Goal: Task Accomplishment & Management: Use online tool/utility

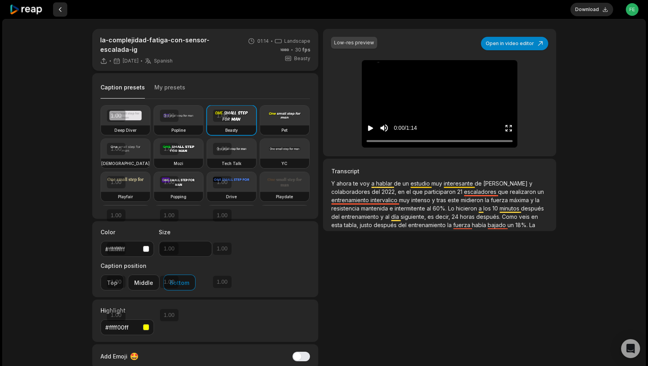
click at [59, 9] on button at bounding box center [60, 9] width 14 height 14
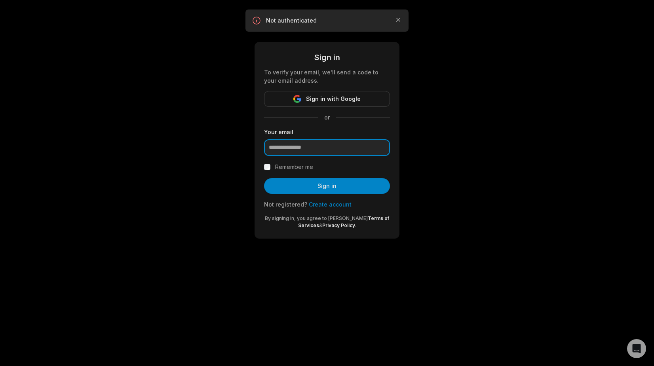
click at [316, 146] on input "email" at bounding box center [327, 147] width 126 height 17
type input "**********"
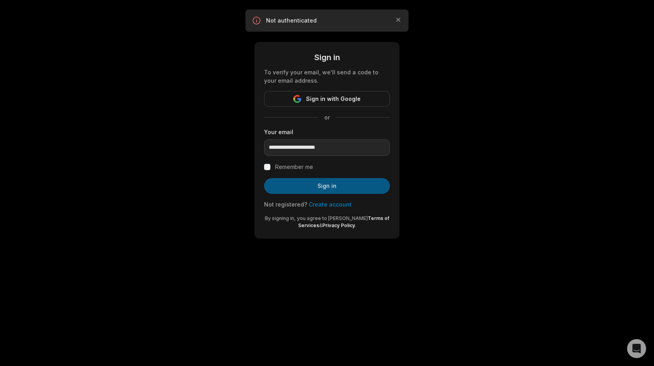
click at [310, 184] on button "Sign in" at bounding box center [327, 186] width 126 height 16
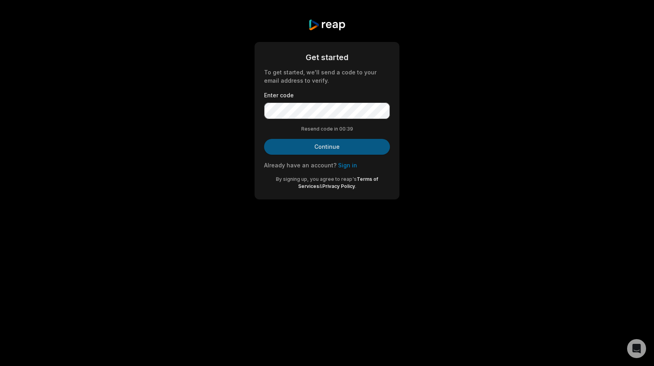
click at [340, 148] on button "Continue" at bounding box center [327, 147] width 126 height 16
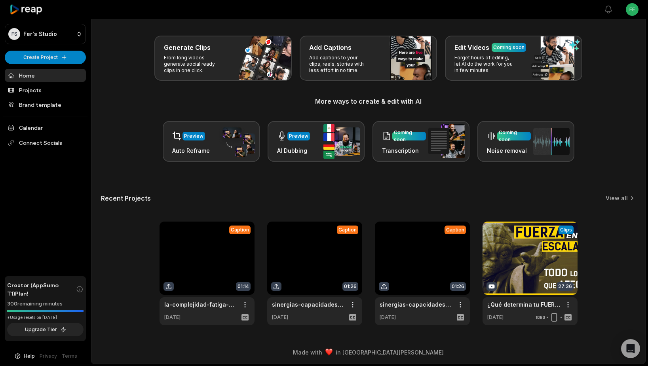
scroll to position [29, 0]
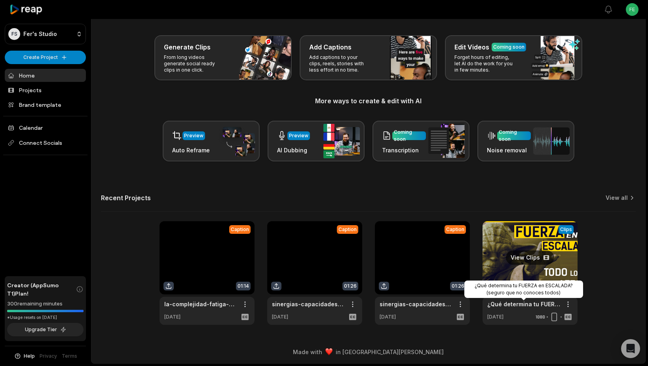
click at [500, 308] on link "¿Qué determina tu FUERZA en ESCALADA? (seguro que no conoces todos)" at bounding box center [523, 304] width 73 height 8
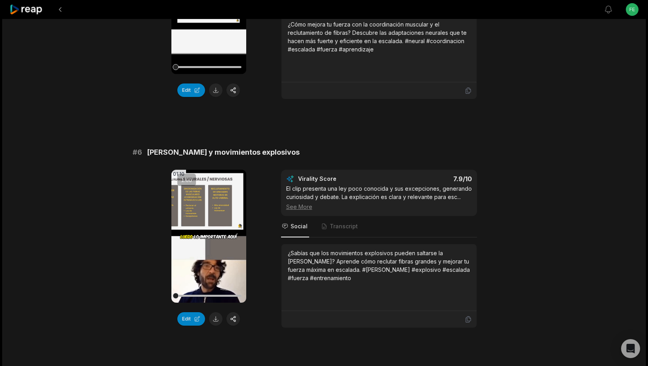
scroll to position [1103, 0]
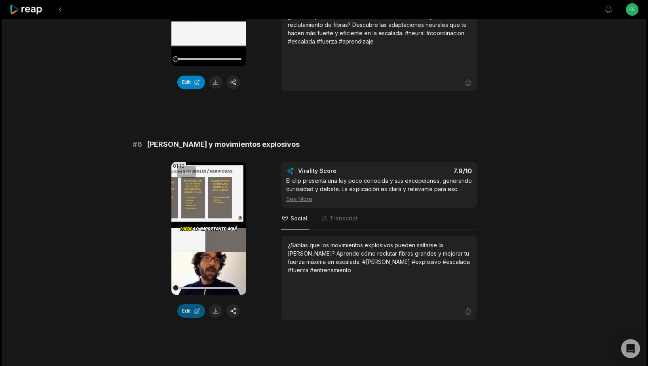
click at [192, 313] on button "Edit" at bounding box center [191, 310] width 28 height 13
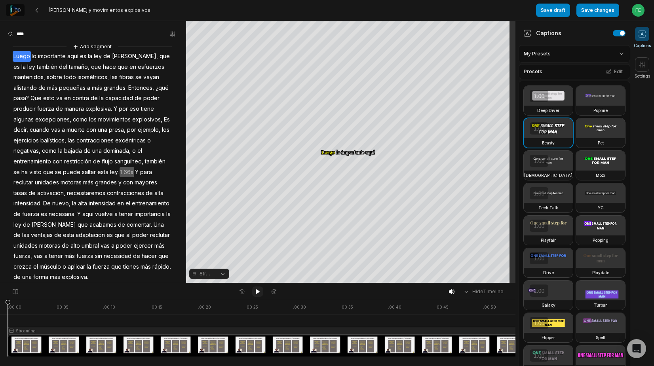
click at [259, 292] on icon at bounding box center [258, 291] width 4 height 5
click at [258, 292] on icon at bounding box center [258, 292] width 6 height 6
click at [102, 65] on span "hace" at bounding box center [109, 67] width 15 height 11
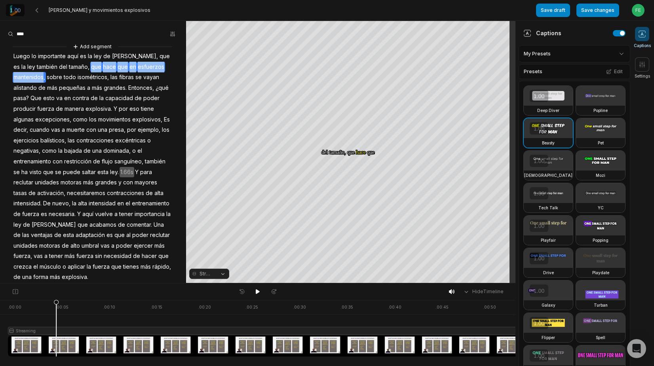
click at [102, 65] on span "hace" at bounding box center [109, 67] width 15 height 11
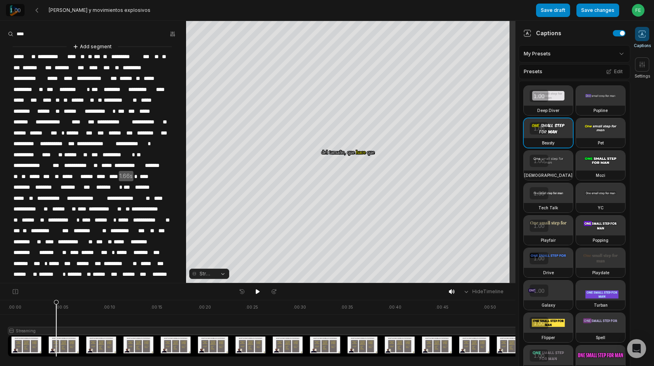
click at [101, 65] on span "****" at bounding box center [95, 68] width 14 height 11
click at [257, 291] on icon at bounding box center [258, 291] width 4 height 5
click at [97, 67] on span "****" at bounding box center [94, 68] width 13 height 11
click at [100, 67] on span "****" at bounding box center [94, 68] width 13 height 11
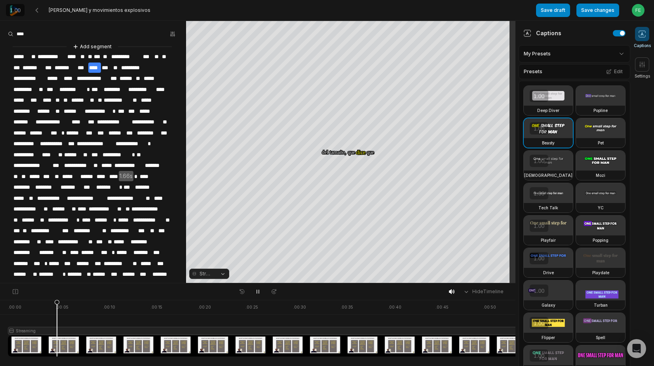
click at [100, 67] on span "****" at bounding box center [94, 68] width 13 height 11
click at [97, 130] on span "***" at bounding box center [90, 133] width 11 height 11
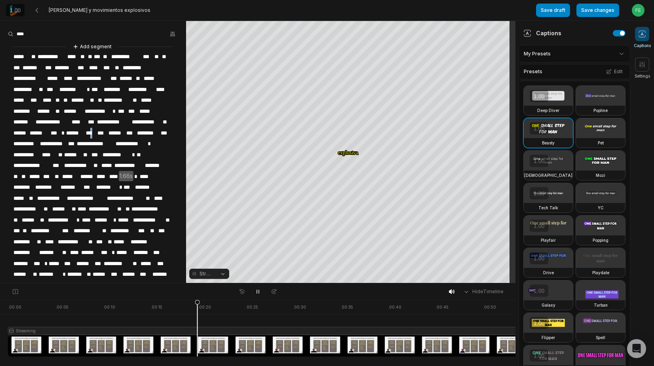
click at [97, 130] on span "***" at bounding box center [90, 133] width 11 height 11
click at [97, 131] on span "***" at bounding box center [90, 133] width 11 height 11
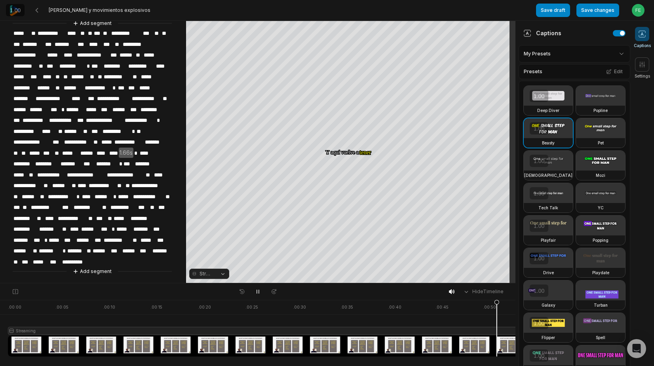
scroll to position [26, 0]
click at [350, 51] on div "Crop" at bounding box center [350, 52] width 21 height 7
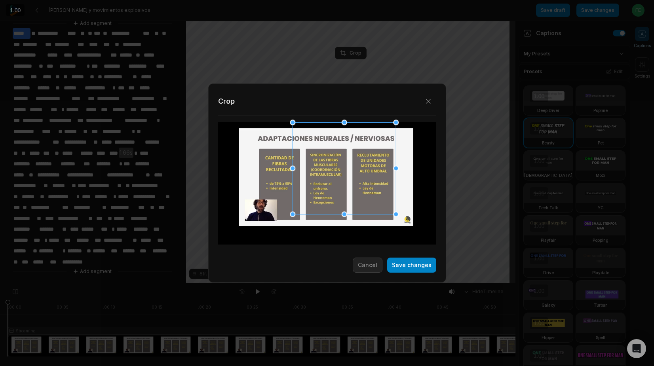
drag, startPoint x: 362, startPoint y: 152, endPoint x: 471, endPoint y: 124, distance: 112.4
click at [479, 283] on div "Close Crop Save changes Cancel" at bounding box center [327, 283] width 654 height 0
drag, startPoint x: 293, startPoint y: 215, endPoint x: 241, endPoint y: 222, distance: 53.2
click at [241, 283] on div "Close Crop Save changes Cancel" at bounding box center [327, 283] width 654 height 0
drag, startPoint x: 292, startPoint y: 169, endPoint x: 293, endPoint y: 209, distance: 39.6
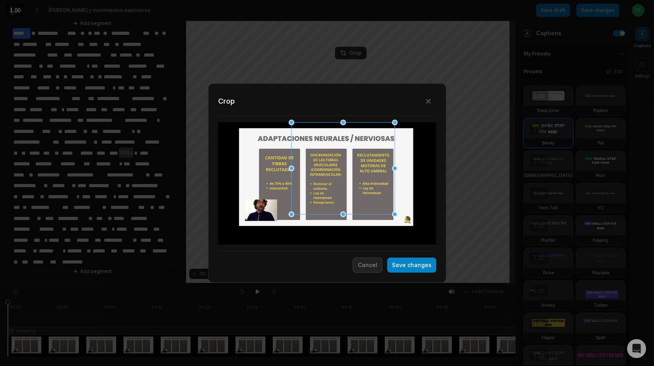
click at [252, 283] on div "Close Crop Save changes Cancel" at bounding box center [327, 283] width 654 height 0
drag, startPoint x: 293, startPoint y: 215, endPoint x: 246, endPoint y: 229, distance: 48.6
click at [246, 283] on div "Close Crop Save changes Cancel" at bounding box center [327, 283] width 654 height 0
drag, startPoint x: 289, startPoint y: 218, endPoint x: 144, endPoint y: 229, distance: 145.8
click at [144, 283] on div "Close Crop Save changes Cancel" at bounding box center [327, 283] width 654 height 0
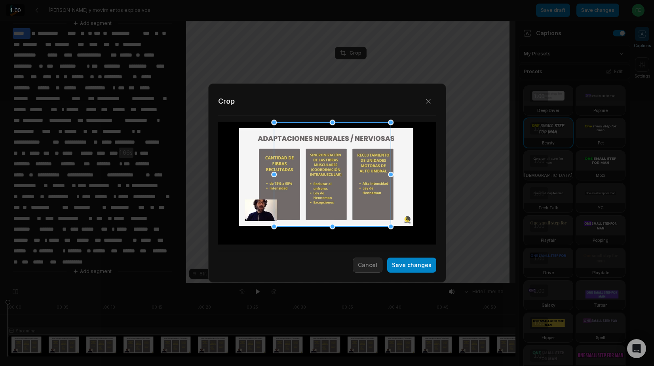
drag, startPoint x: 365, startPoint y: 181, endPoint x: 360, endPoint y: 181, distance: 5.1
click at [360, 181] on div at bounding box center [332, 174] width 117 height 104
click at [405, 267] on button "Save changes" at bounding box center [411, 265] width 49 height 15
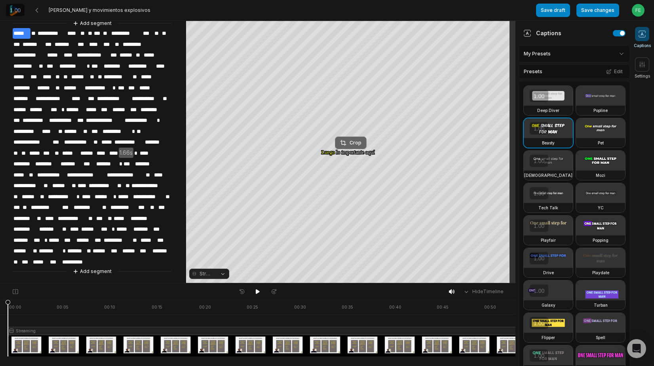
click at [354, 141] on div "Crop" at bounding box center [350, 142] width 21 height 7
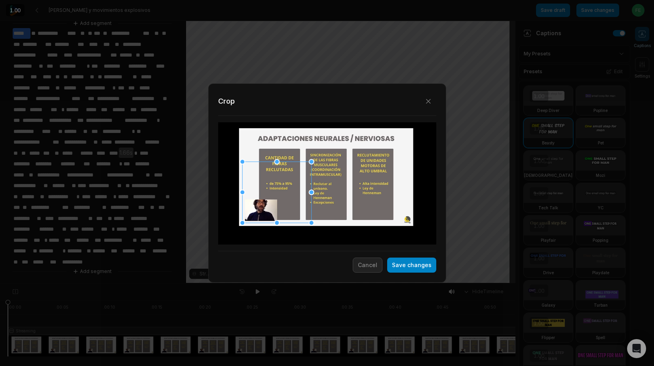
drag, startPoint x: 336, startPoint y: 183, endPoint x: 286, endPoint y: 191, distance: 51.0
click at [286, 191] on div at bounding box center [276, 192] width 69 height 61
drag, startPoint x: 312, startPoint y: 162, endPoint x: 261, endPoint y: 211, distance: 71.7
click at [261, 283] on div "Close Crop Save changes Cancel" at bounding box center [327, 283] width 654 height 0
click at [401, 268] on button "Save changes" at bounding box center [411, 265] width 49 height 15
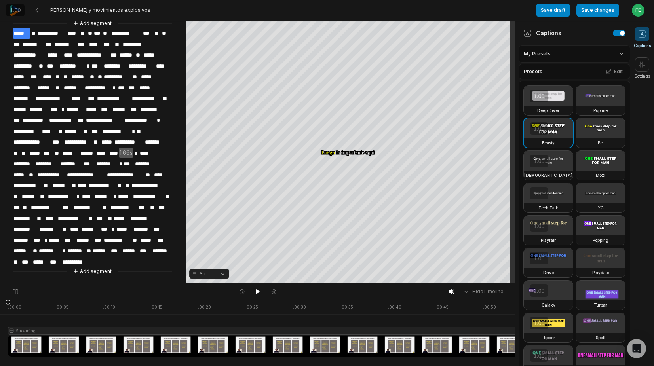
click at [499, 330] on div at bounding box center [342, 328] width 669 height 57
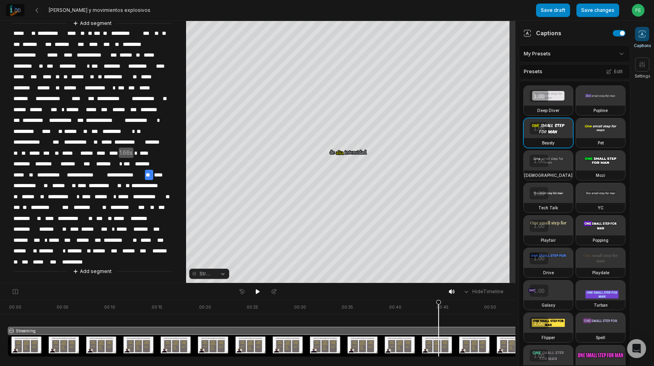
drag, startPoint x: 500, startPoint y: 303, endPoint x: 439, endPoint y: 341, distance: 71.6
click at [439, 341] on icon at bounding box center [438, 330] width 5 height 60
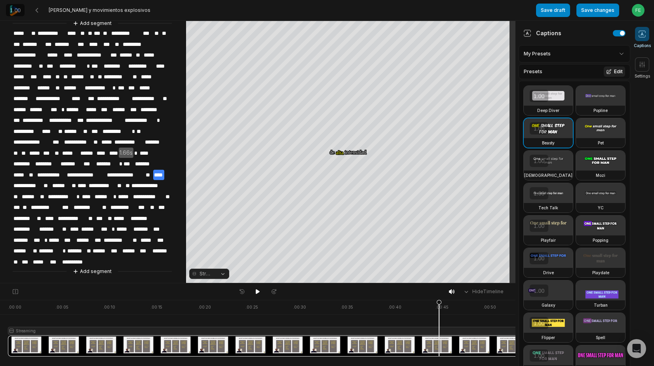
click at [612, 70] on button "Edit" at bounding box center [614, 72] width 21 height 10
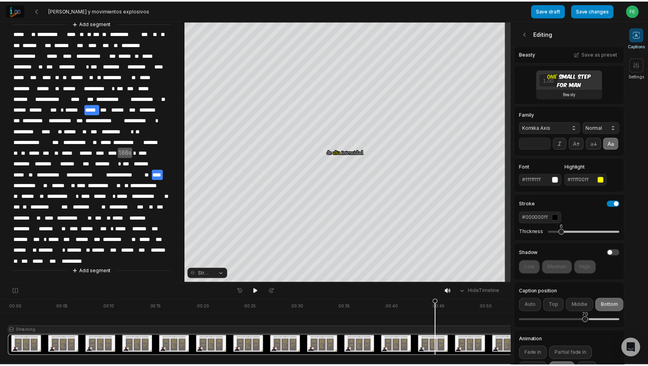
scroll to position [101, 0]
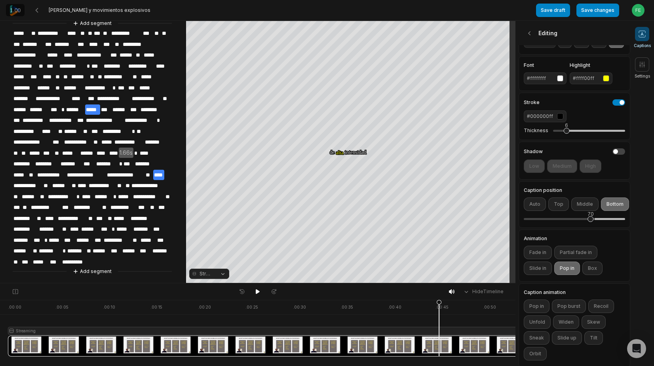
click at [591, 228] on div "70" at bounding box center [574, 219] width 101 height 17
click at [590, 12] on button "Save changes" at bounding box center [597, 10] width 43 height 13
